Goal: Information Seeking & Learning: Learn about a topic

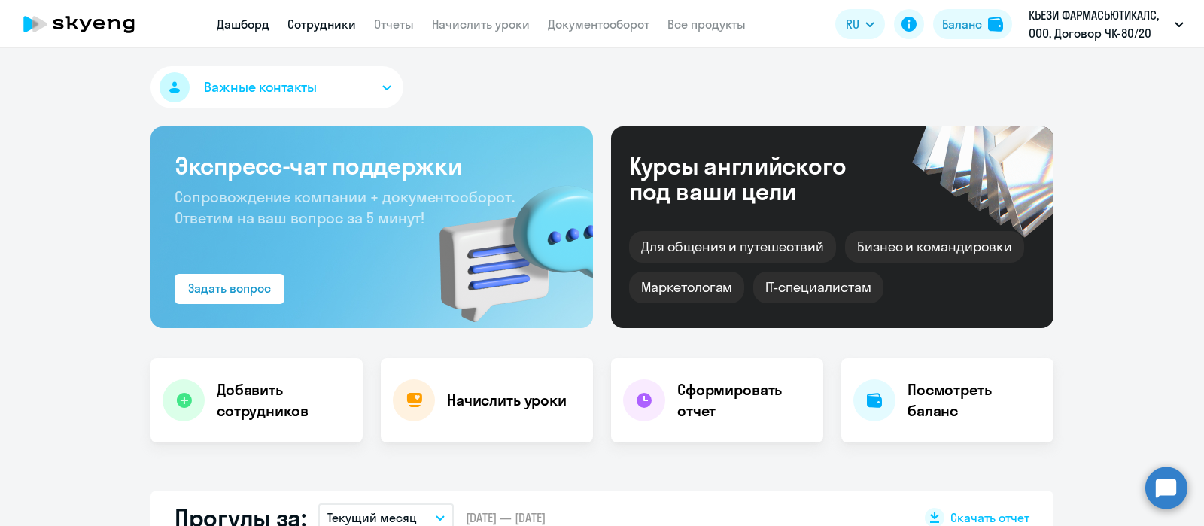
drag, startPoint x: 320, startPoint y: 23, endPoint x: 324, endPoint y: 31, distance: 9.4
click at [320, 22] on link "Сотрудники" at bounding box center [321, 24] width 68 height 15
select select "30"
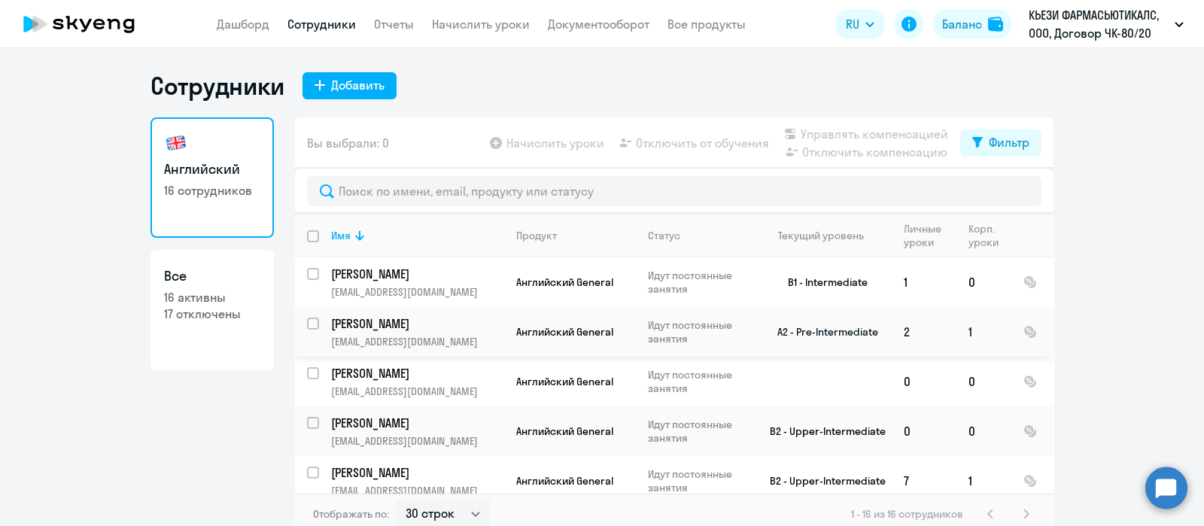
click at [366, 325] on p "[PERSON_NAME]" at bounding box center [416, 323] width 170 height 17
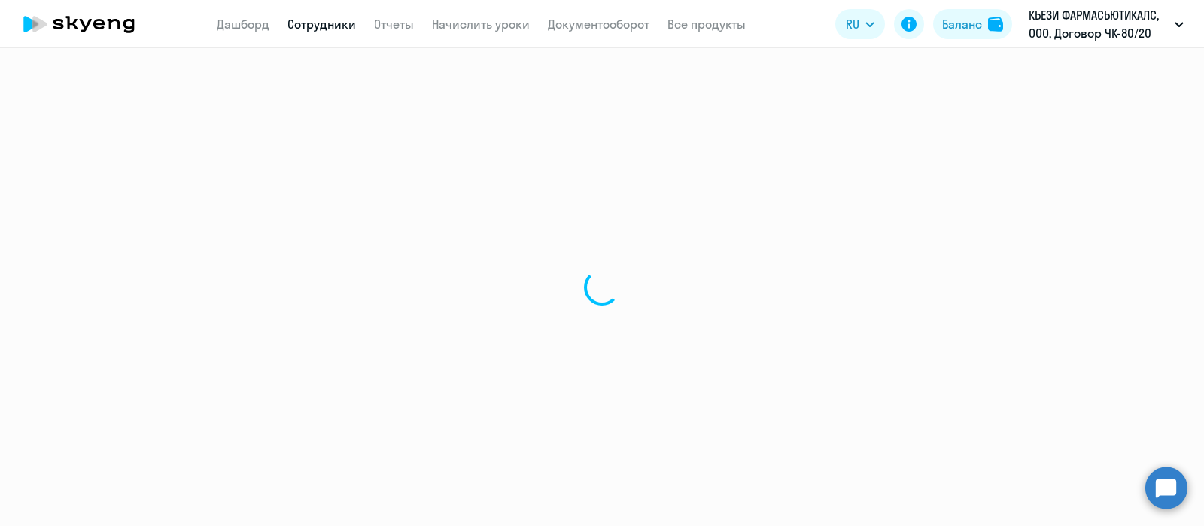
select select "english"
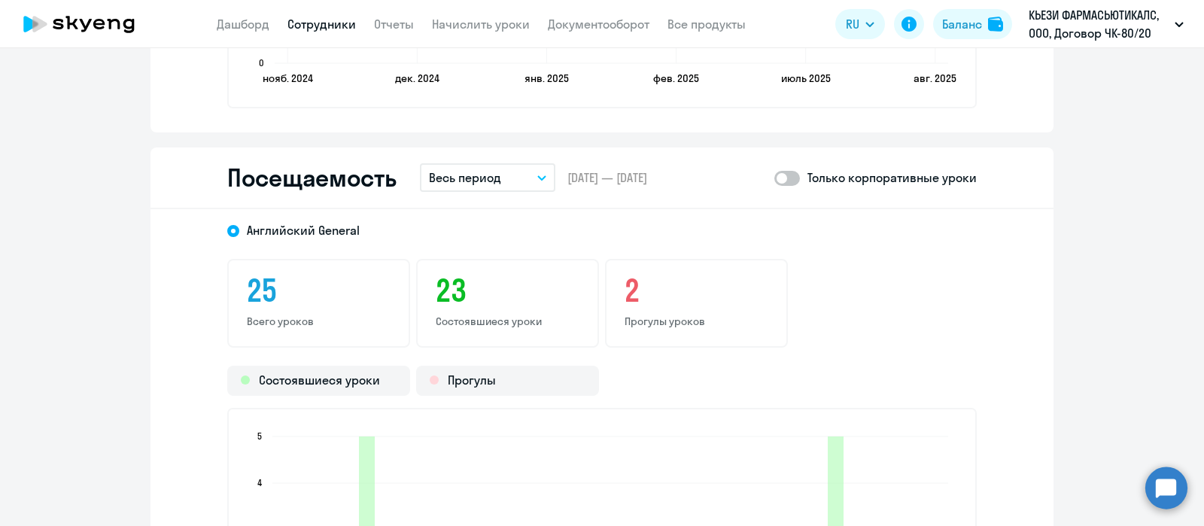
scroll to position [1881, 0]
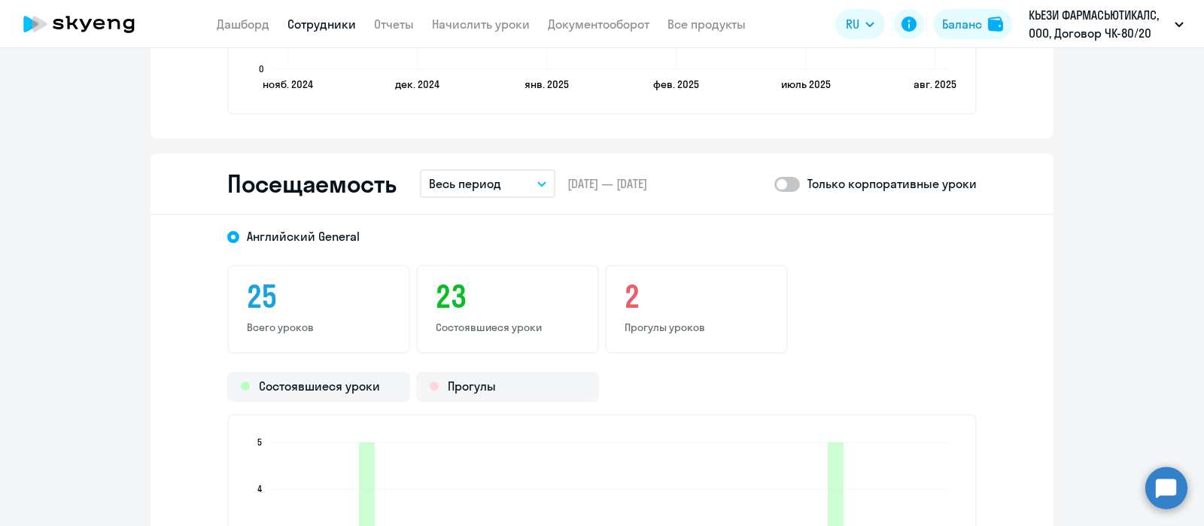
click at [774, 179] on span at bounding box center [787, 184] width 26 height 15
click at [773, 184] on input "checkbox" at bounding box center [773, 184] width 1 height 1
checkbox input "true"
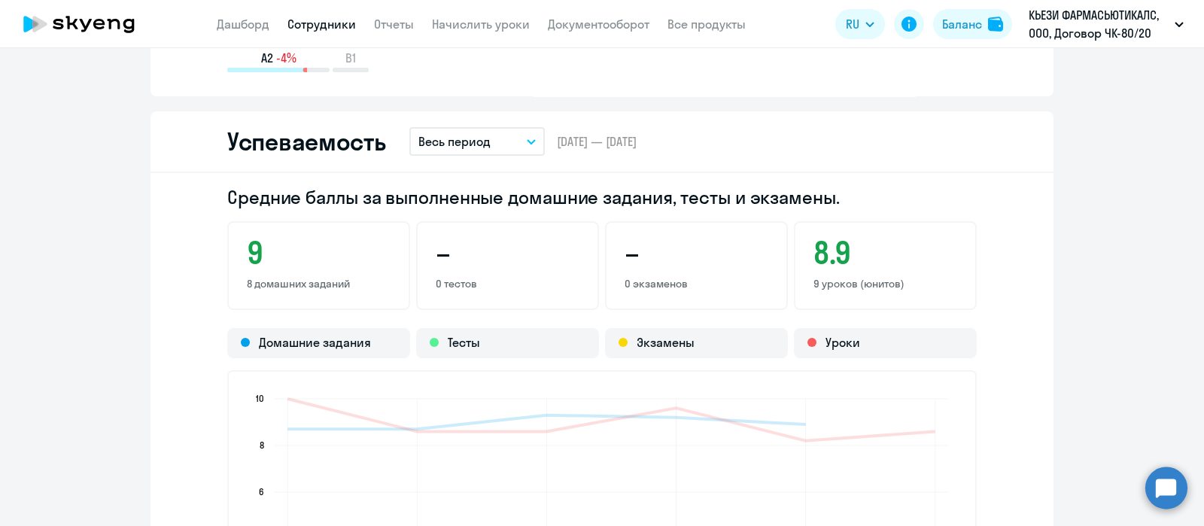
scroll to position [1316, 0]
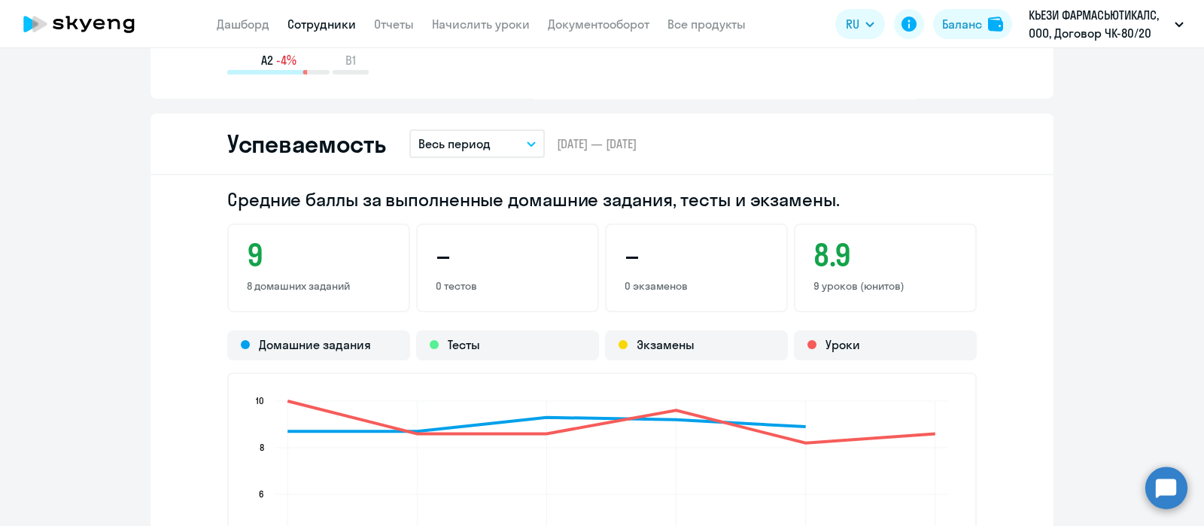
click at [527, 141] on icon "button" at bounding box center [531, 143] width 9 height 5
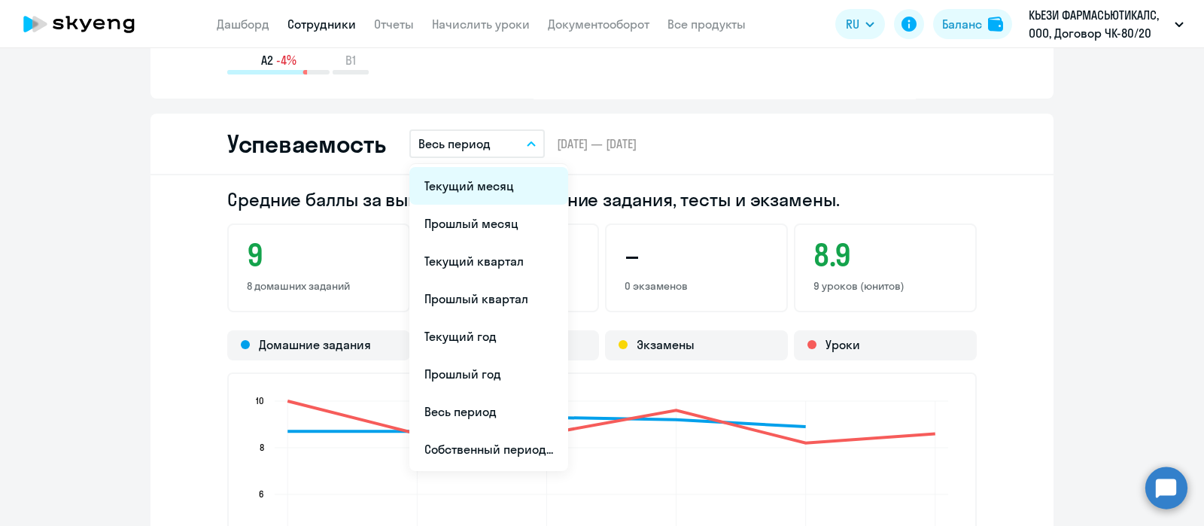
click at [459, 184] on li "Текущий месяц" at bounding box center [488, 186] width 159 height 38
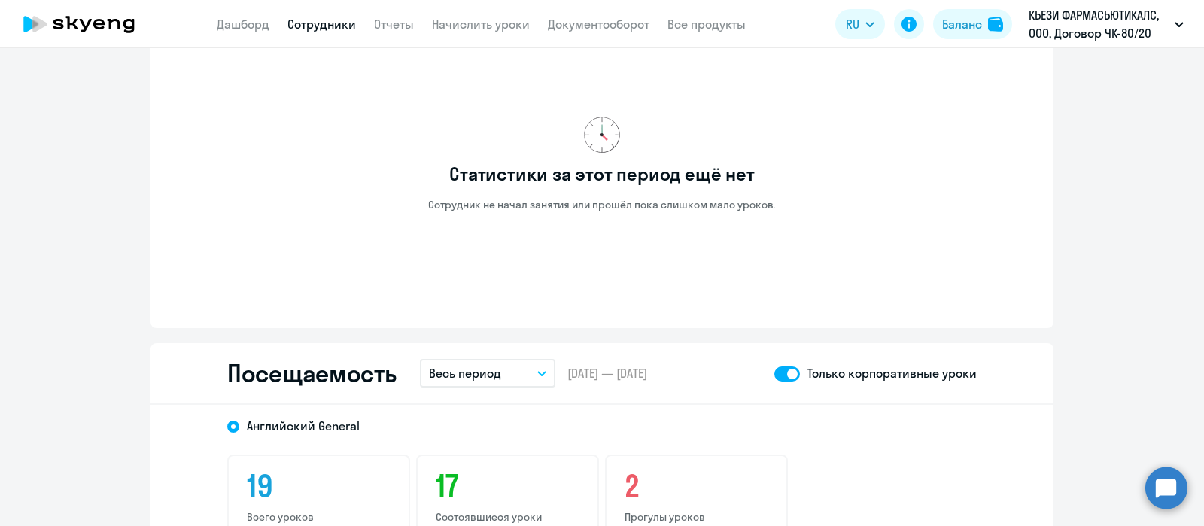
scroll to position [1692, 0]
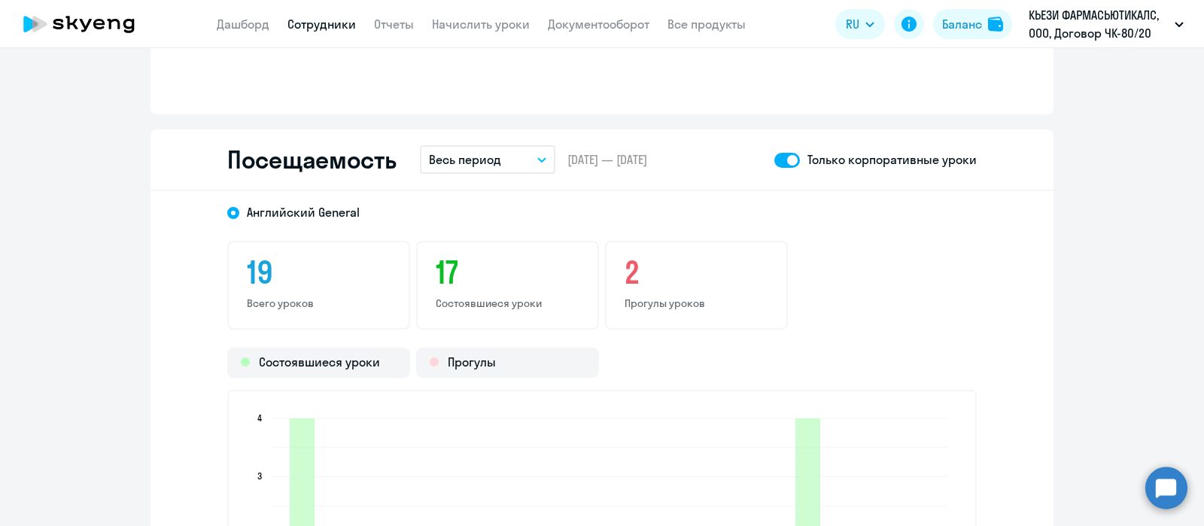
click at [527, 157] on button "Весь период" at bounding box center [487, 159] width 135 height 29
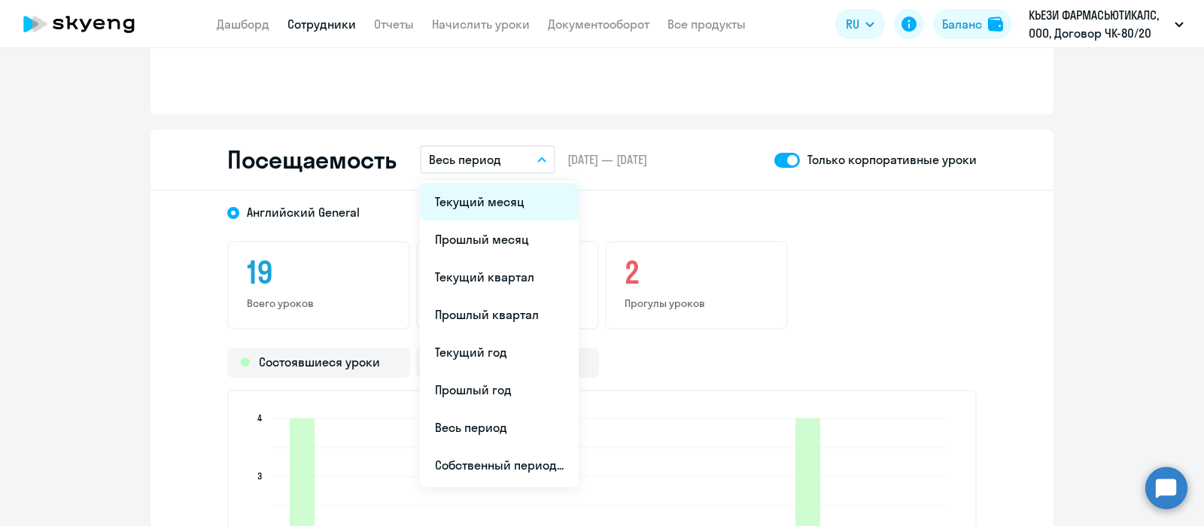
click at [478, 197] on li "Текущий месяц" at bounding box center [499, 202] width 159 height 38
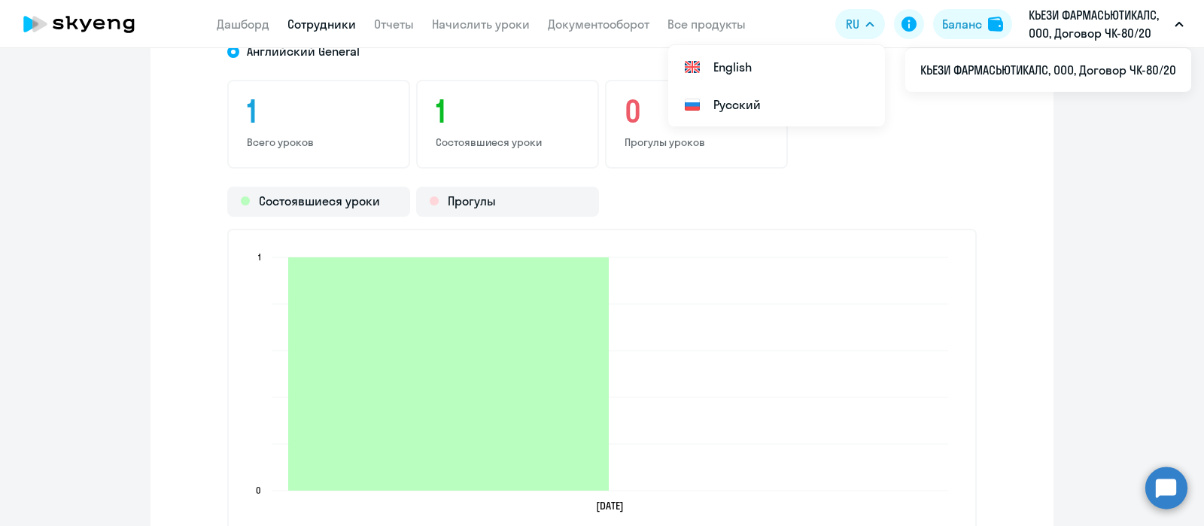
scroll to position [1504, 0]
